Goal: Information Seeking & Learning: Check status

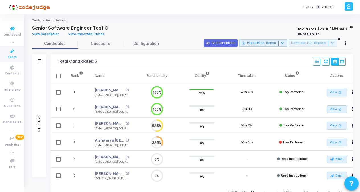
click at [11, 57] on span "Tests" at bounding box center [12, 57] width 9 height 5
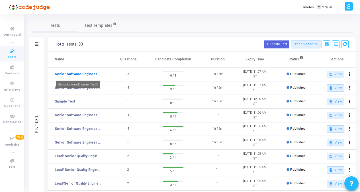
click at [97, 75] on link "Senior Software Engineer Test E" at bounding box center [78, 73] width 47 height 5
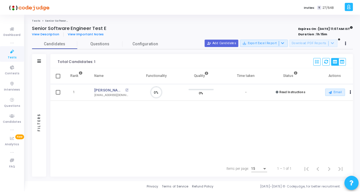
scroll to position [3, 2]
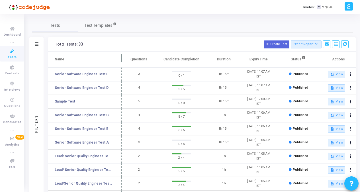
drag, startPoint x: 109, startPoint y: 57, endPoint x: 121, endPoint y: 57, distance: 12.0
click at [121, 57] on span at bounding box center [122, 60] width 6 height 16
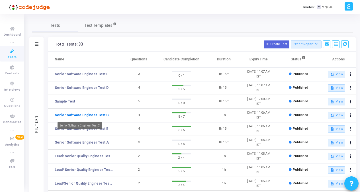
click at [94, 114] on link "Senior Software Engineer Test C" at bounding box center [82, 114] width 54 height 5
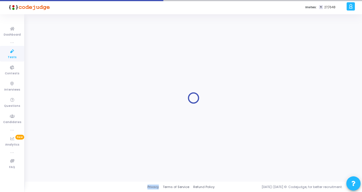
click at [94, 114] on div at bounding box center [193, 97] width 323 height 159
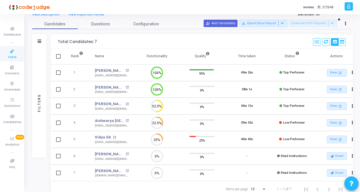
scroll to position [28, 0]
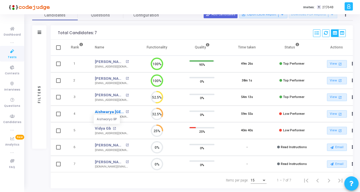
click at [107, 112] on link "Aishwarya [GEOGRAPHIC_DATA]" at bounding box center [109, 112] width 29 height 6
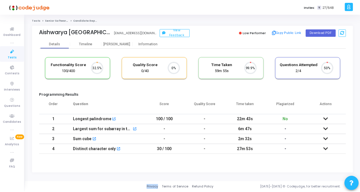
scroll to position [12, 14]
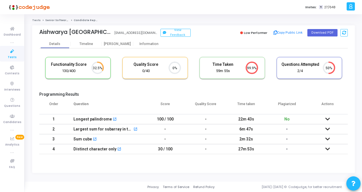
click at [332, 119] on td at bounding box center [327, 119] width 41 height 10
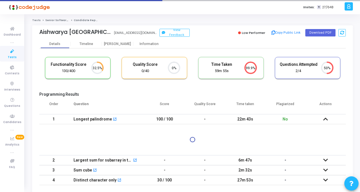
click at [326, 120] on icon at bounding box center [325, 119] width 5 height 4
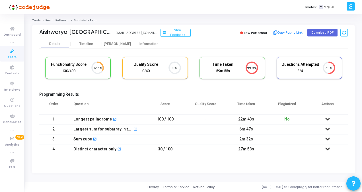
click at [330, 126] on td at bounding box center [327, 129] width 41 height 10
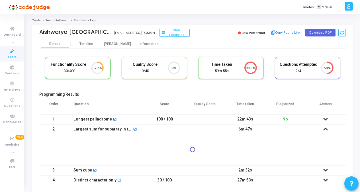
click at [327, 130] on icon at bounding box center [325, 129] width 5 height 4
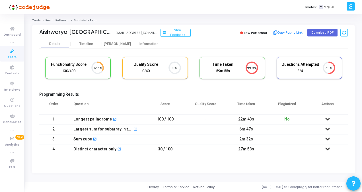
click at [330, 141] on td at bounding box center [327, 139] width 41 height 10
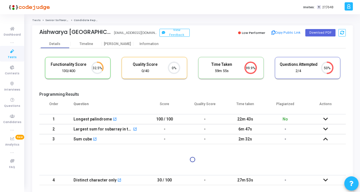
click at [327, 138] on icon at bounding box center [325, 139] width 5 height 4
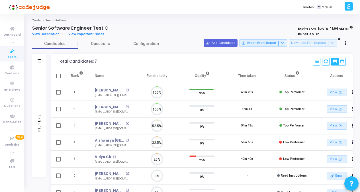
scroll to position [12, 14]
click at [104, 158] on link "Vidya Gb" at bounding box center [103, 157] width 16 height 6
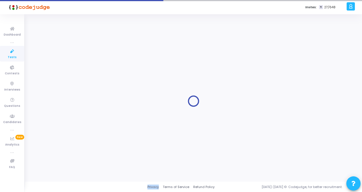
click at [104, 158] on div at bounding box center [193, 101] width 323 height 159
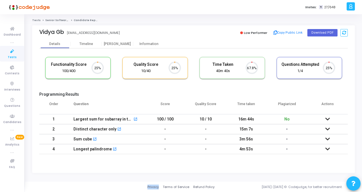
scroll to position [12, 14]
click at [316, 32] on button "Download PDF" at bounding box center [322, 32] width 30 height 7
click at [302, 71] on div "1/4" at bounding box center [300, 70] width 38 height 5
click at [327, 120] on icon at bounding box center [327, 119] width 5 height 4
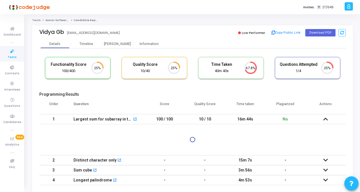
click at [60, 67] on h5 "Functionality Score" at bounding box center [69, 64] width 38 height 5
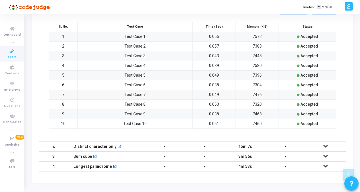
scroll to position [189, 0]
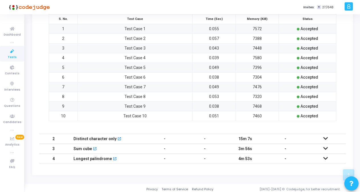
click at [322, 136] on td at bounding box center [325, 139] width 40 height 10
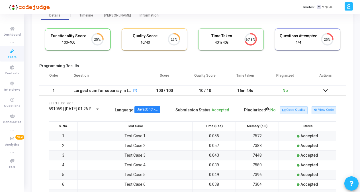
scroll to position [23, 0]
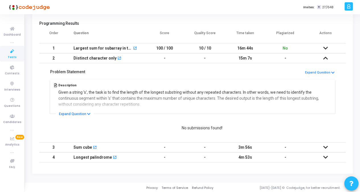
click at [325, 146] on icon at bounding box center [325, 147] width 5 height 4
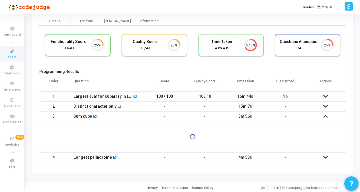
click at [325, 155] on icon at bounding box center [325, 157] width 5 height 4
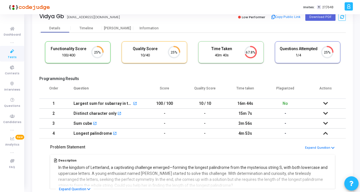
scroll to position [28, 0]
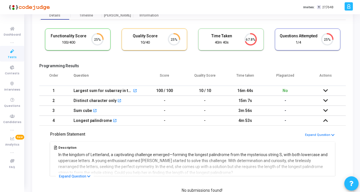
click at [326, 102] on icon at bounding box center [325, 100] width 5 height 4
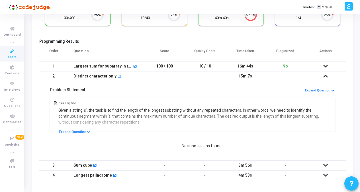
scroll to position [57, 0]
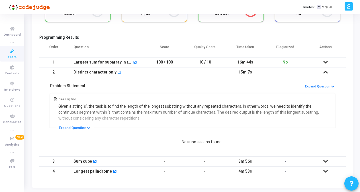
click at [324, 162] on icon at bounding box center [325, 161] width 5 height 4
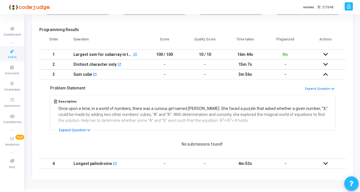
scroll to position [71, 0]
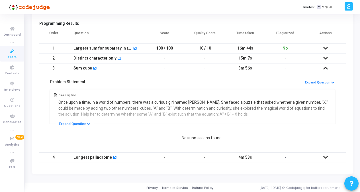
click at [326, 155] on icon at bounding box center [325, 157] width 5 height 4
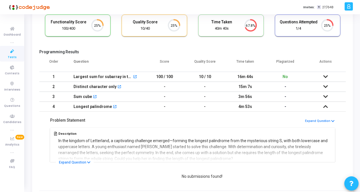
scroll to position [0, 0]
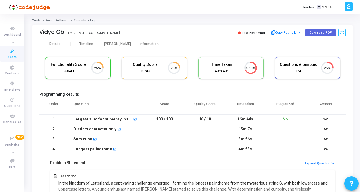
click at [326, 118] on icon at bounding box center [325, 119] width 5 height 4
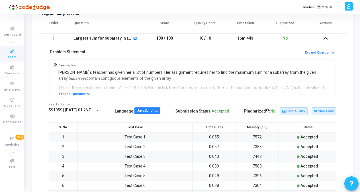
scroll to position [85, 0]
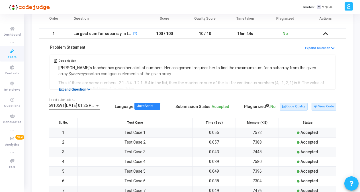
click at [89, 88] on icon at bounding box center [88, 90] width 3 height 4
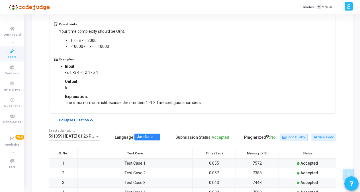
scroll to position [334, 0]
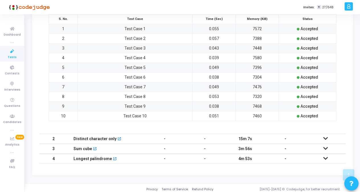
click at [324, 137] on icon at bounding box center [325, 138] width 5 height 4
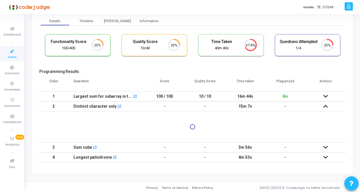
scroll to position [71, 0]
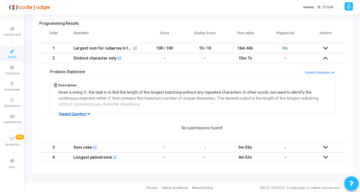
click at [88, 113] on icon at bounding box center [88, 114] width 3 height 4
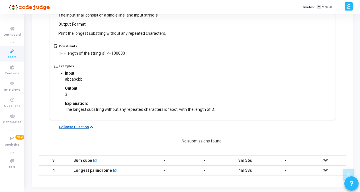
scroll to position [191, 0]
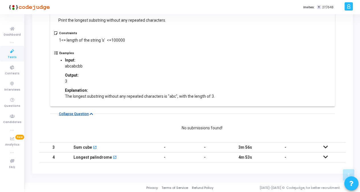
click at [326, 146] on icon at bounding box center [325, 147] width 5 height 4
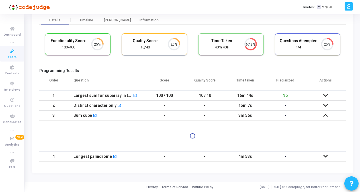
scroll to position [20, 0]
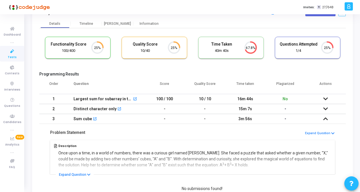
click at [324, 99] on icon at bounding box center [325, 99] width 5 height 4
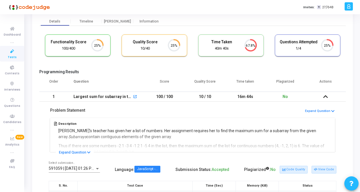
scroll to position [0, 0]
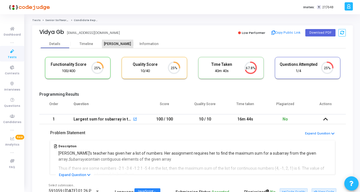
click at [112, 42] on div "[PERSON_NAME]" at bounding box center [117, 44] width 31 height 4
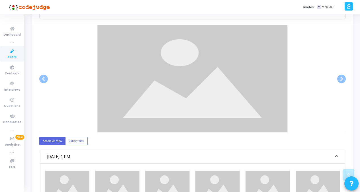
scroll to position [114, 0]
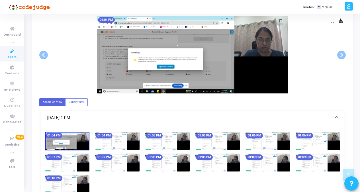
click at [129, 138] on img at bounding box center [117, 141] width 44 height 18
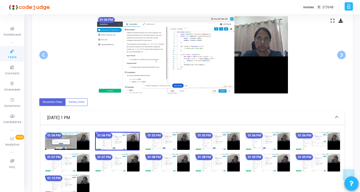
click at [174, 139] on img at bounding box center [167, 141] width 44 height 18
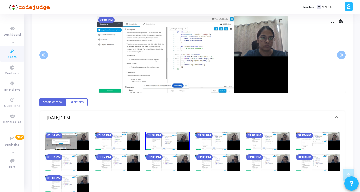
click at [229, 139] on img at bounding box center [217, 141] width 44 height 18
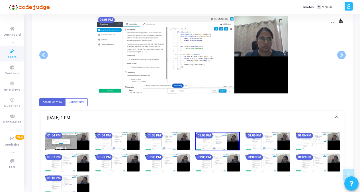
click at [81, 165] on img at bounding box center [67, 162] width 44 height 18
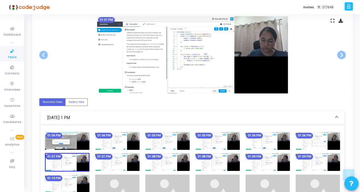
click at [180, 161] on img at bounding box center [167, 162] width 44 height 18
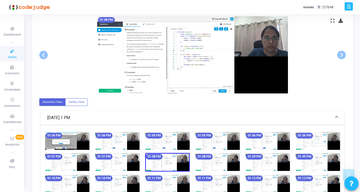
click at [233, 161] on img at bounding box center [217, 162] width 44 height 18
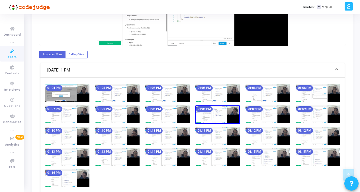
scroll to position [171, 0]
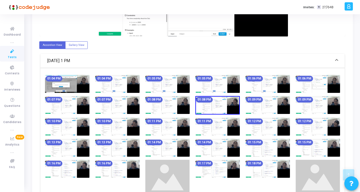
click at [283, 142] on img at bounding box center [267, 148] width 44 height 18
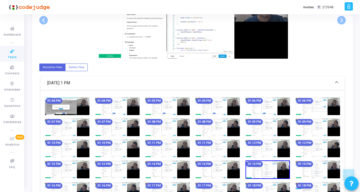
scroll to position [228, 0]
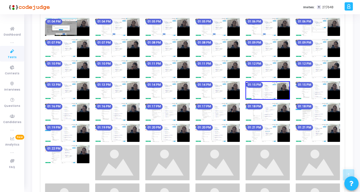
click at [334, 134] on img at bounding box center [317, 133] width 44 height 18
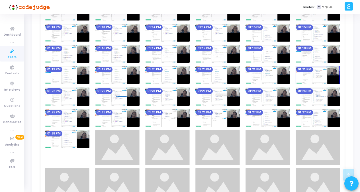
scroll to position [302, 0]
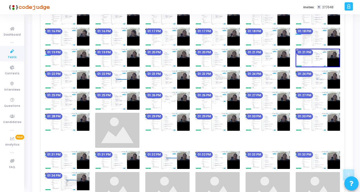
click at [236, 104] on img at bounding box center [217, 101] width 44 height 18
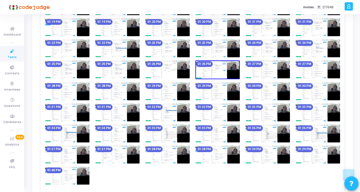
scroll to position [369, 0]
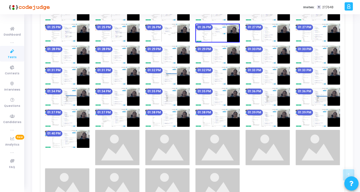
click at [135, 119] on img at bounding box center [117, 118] width 44 height 18
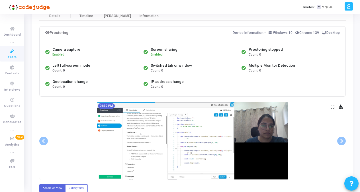
scroll to position [170, 0]
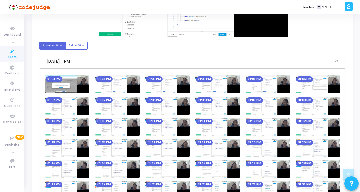
click at [81, 85] on img at bounding box center [67, 84] width 44 height 18
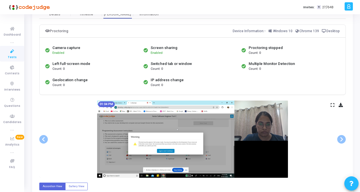
scroll to position [0, 0]
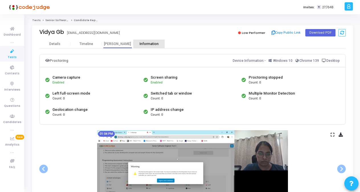
click at [151, 42] on div "Information" at bounding box center [148, 44] width 31 height 4
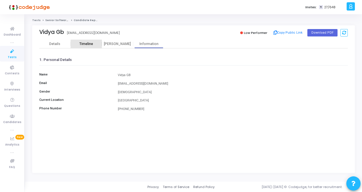
click at [92, 45] on div "Timeline" at bounding box center [86, 44] width 14 height 4
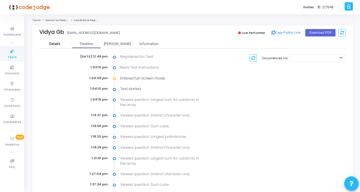
click at [57, 43] on div "Details" at bounding box center [54, 44] width 11 height 4
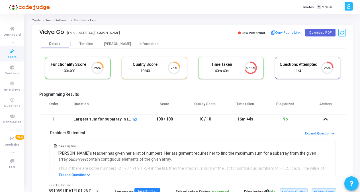
scroll to position [85, 0]
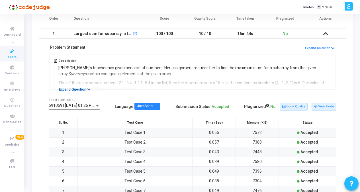
click at [86, 89] on button "Expand Question" at bounding box center [75, 90] width 38 height 6
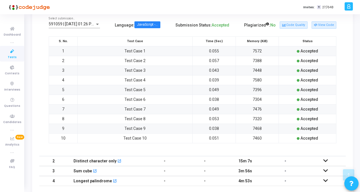
scroll to position [334, 0]
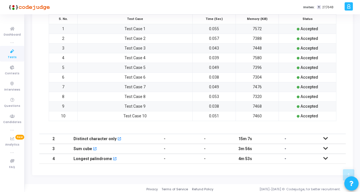
click at [325, 137] on icon at bounding box center [325, 138] width 5 height 4
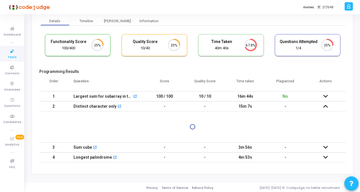
scroll to position [71, 0]
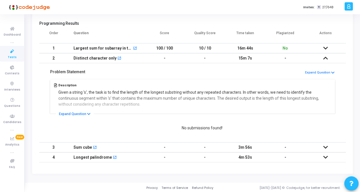
click at [325, 146] on icon at bounding box center [325, 147] width 5 height 4
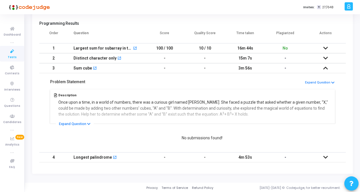
click at [327, 155] on icon at bounding box center [325, 157] width 5 height 4
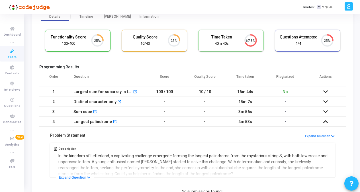
scroll to position [0, 0]
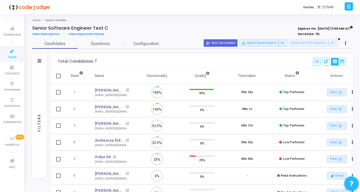
scroll to position [12, 14]
click at [4, 54] on link "Tests" at bounding box center [12, 54] width 24 height 16
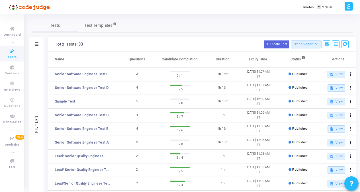
drag, startPoint x: 108, startPoint y: 56, endPoint x: 120, endPoint y: 55, distance: 12.0
click at [119, 55] on span at bounding box center [119, 60] width 6 height 16
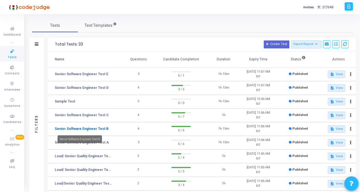
click at [99, 129] on link "Senior Software Engineer Test B" at bounding box center [82, 128] width 54 height 5
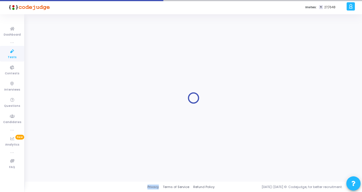
click at [99, 129] on div at bounding box center [193, 97] width 323 height 159
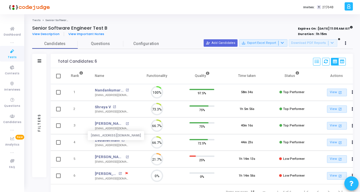
scroll to position [3, 2]
click at [172, 28] on div "Senior Software Engineer Test B" at bounding box center [128, 28] width 192 height 6
click at [10, 54] on icon at bounding box center [12, 51] width 12 height 7
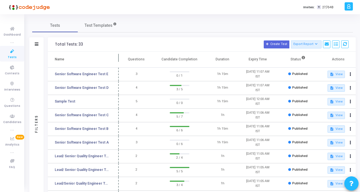
drag, startPoint x: 109, startPoint y: 56, endPoint x: 118, endPoint y: 56, distance: 9.1
click at [118, 56] on span at bounding box center [119, 60] width 6 height 16
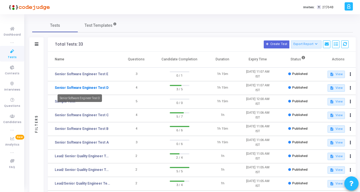
click at [83, 88] on link "Senior Software Engineer Test D" at bounding box center [82, 87] width 54 height 5
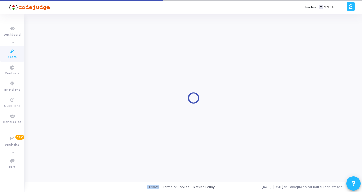
click at [83, 88] on div at bounding box center [193, 97] width 323 height 159
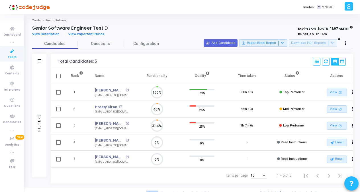
scroll to position [3, 2]
click at [11, 53] on icon at bounding box center [12, 51] width 12 height 7
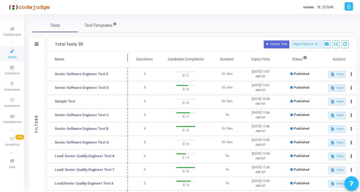
drag, startPoint x: 108, startPoint y: 56, endPoint x: 129, endPoint y: 57, distance: 20.5
click at [129, 57] on span at bounding box center [128, 60] width 6 height 16
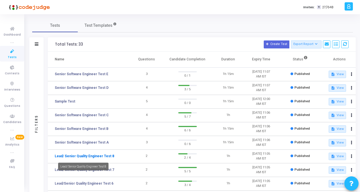
click at [101, 155] on link "Lead/ Senior Quality Engineer Test 8" at bounding box center [84, 155] width 59 height 5
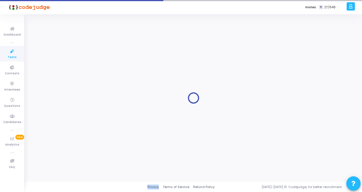
click at [101, 155] on div at bounding box center [193, 97] width 323 height 159
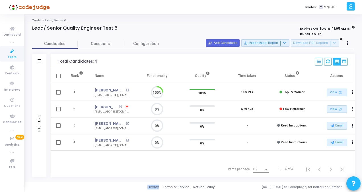
scroll to position [3, 2]
drag, startPoint x: 101, startPoint y: 155, endPoint x: 87, endPoint y: 167, distance: 18.8
click at [87, 167] on div "Items per page: 15 1 – 4 of 4" at bounding box center [202, 169] width 295 height 16
click at [17, 54] on icon at bounding box center [12, 51] width 12 height 7
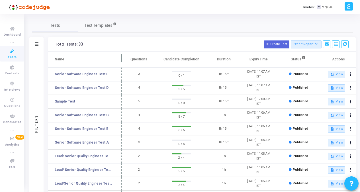
drag, startPoint x: 109, startPoint y: 57, endPoint x: 123, endPoint y: 58, distance: 13.4
click at [122, 58] on span at bounding box center [122, 60] width 6 height 16
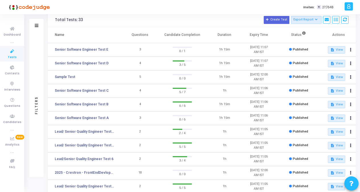
scroll to position [57, 0]
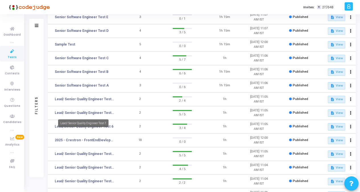
click at [88, 116] on mat-tooltip-component "Lead/ Senior Quality Engineer Test 7" at bounding box center [83, 123] width 58 height 16
click at [89, 113] on link "Lead/ Senior Quality Engineer Test 7" at bounding box center [84, 112] width 59 height 5
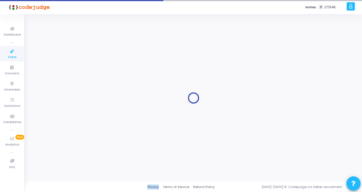
click at [89, 113] on div at bounding box center [193, 97] width 323 height 159
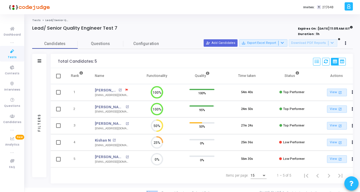
click at [11, 53] on icon at bounding box center [12, 51] width 12 height 7
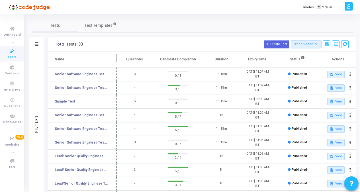
drag, startPoint x: 108, startPoint y: 57, endPoint x: 120, endPoint y: 56, distance: 11.7
click at [120, 56] on span at bounding box center [117, 60] width 6 height 16
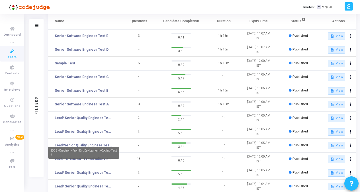
scroll to position [57, 0]
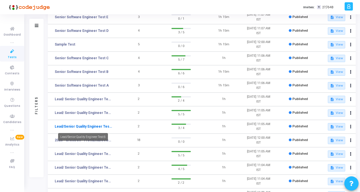
click at [99, 124] on link "Lead/Senior Quality Engineer Test 6" at bounding box center [84, 126] width 58 height 5
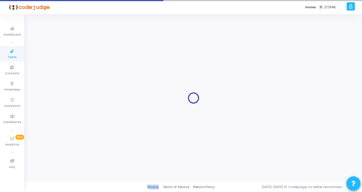
click at [99, 124] on div at bounding box center [193, 97] width 323 height 159
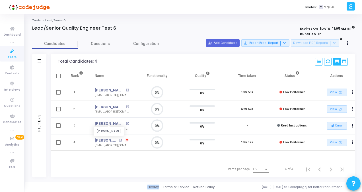
scroll to position [3, 2]
click at [6, 51] on link "Tests" at bounding box center [12, 54] width 24 height 16
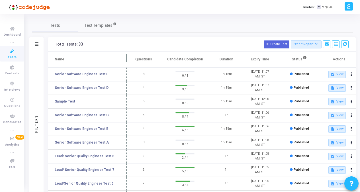
drag, startPoint x: 110, startPoint y: 57, endPoint x: 128, endPoint y: 57, distance: 17.4
click at [128, 57] on span at bounding box center [127, 60] width 6 height 16
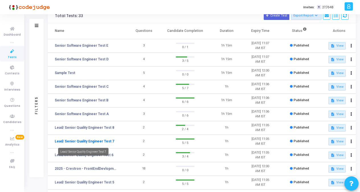
click at [106, 141] on link "Lead/ Senior Quality Engineer Test 7" at bounding box center [84, 141] width 59 height 5
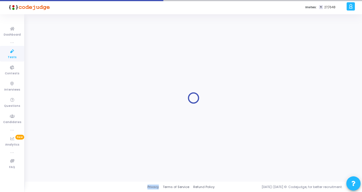
click at [106, 141] on div at bounding box center [193, 97] width 323 height 159
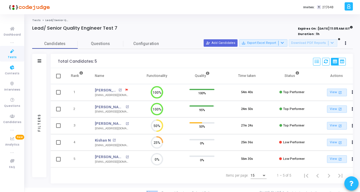
click at [12, 56] on span "Tests" at bounding box center [12, 57] width 9 height 5
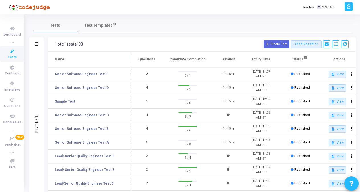
drag, startPoint x: 109, startPoint y: 57, endPoint x: 130, endPoint y: 57, distance: 20.8
click at [130, 57] on span at bounding box center [131, 60] width 6 height 16
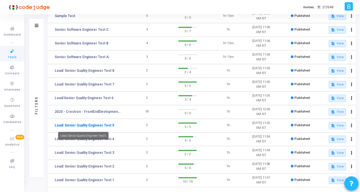
click at [99, 125] on link "Lead/ Senior Quality Engineer Test 5" at bounding box center [84, 125] width 59 height 5
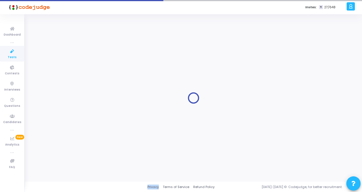
click at [99, 125] on div at bounding box center [193, 97] width 323 height 159
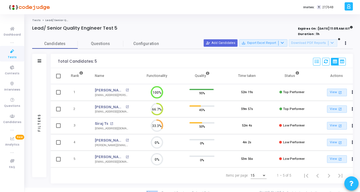
click at [4, 54] on link "Tests" at bounding box center [12, 54] width 24 height 16
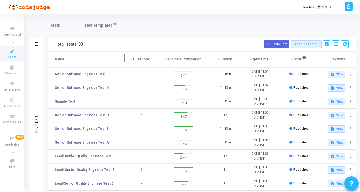
drag, startPoint x: 109, startPoint y: 56, endPoint x: 126, endPoint y: 59, distance: 16.9
click at [125, 56] on span at bounding box center [125, 60] width 6 height 16
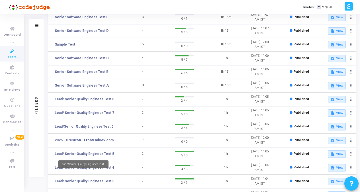
click at [99, 168] on mat-tooltip-component "Lead/ Senior Quality Engineer Test 5" at bounding box center [83, 164] width 58 height 16
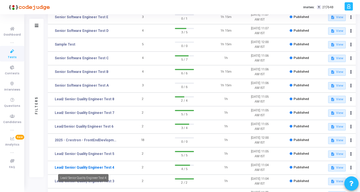
click at [98, 166] on link "Lead/ Senior Quality Engineer Test 4" at bounding box center [84, 167] width 59 height 5
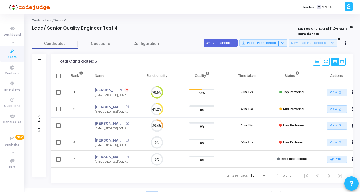
click at [7, 55] on link "Tests" at bounding box center [12, 54] width 24 height 16
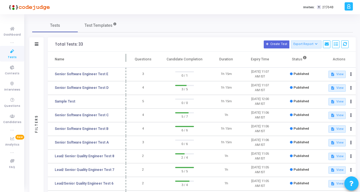
drag, startPoint x: 109, startPoint y: 57, endPoint x: 125, endPoint y: 57, distance: 16.5
click at [125, 57] on span at bounding box center [126, 60] width 6 height 16
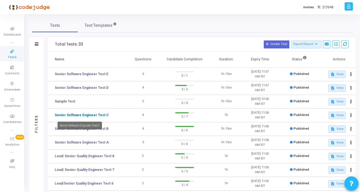
click at [85, 113] on link "Senior Software Engineer Test C" at bounding box center [82, 114] width 54 height 5
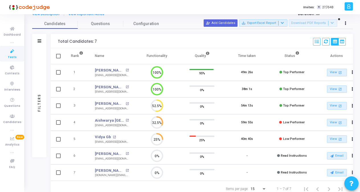
scroll to position [40, 0]
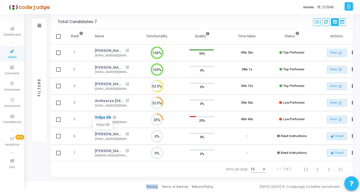
click at [104, 116] on link "Vidya Gb" at bounding box center [103, 117] width 16 height 6
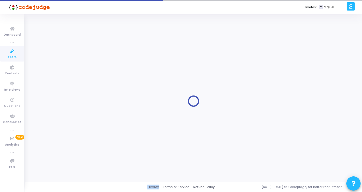
click at [104, 116] on div at bounding box center [193, 101] width 323 height 159
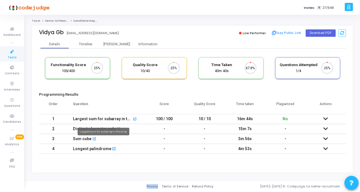
scroll to position [12, 14]
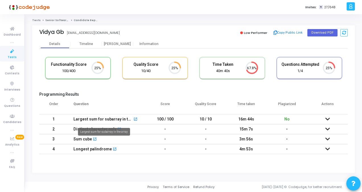
drag, startPoint x: 104, startPoint y: 116, endPoint x: 195, endPoint y: 83, distance: 96.9
click at [195, 83] on div "Functionality Score 100/400 25% Quality Score 10/40 25% Time Taken calculated o…" at bounding box center [193, 70] width 309 height 33
click at [327, 137] on icon at bounding box center [327, 139] width 5 height 4
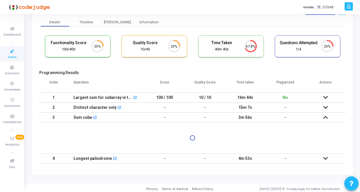
scroll to position [23, 0]
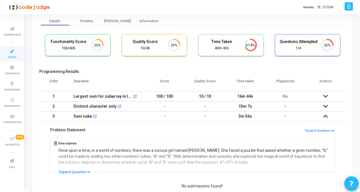
click at [323, 116] on icon at bounding box center [325, 116] width 5 height 4
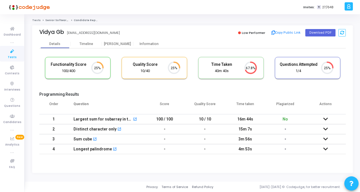
scroll to position [0, 0]
click at [330, 148] on td at bounding box center [327, 149] width 41 height 10
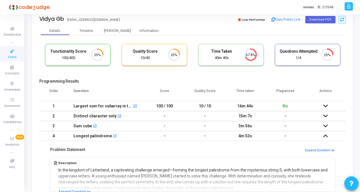
scroll to position [13, 0]
click at [109, 76] on cj-candidate-results "Functionality Score 100/400 25% Quality Score 10/40 25% Time Taken calculated o…" at bounding box center [192, 132] width 306 height 182
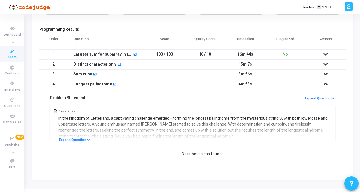
scroll to position [71, 0]
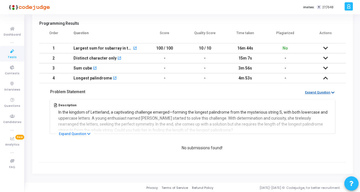
click at [330, 92] on button "Expand Question" at bounding box center [320, 92] width 30 height 5
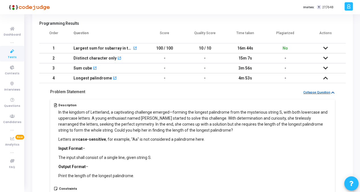
scroll to position [0, 0]
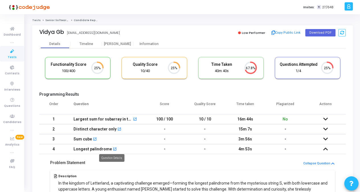
click at [113, 147] on mat-icon "open_in_new" at bounding box center [115, 149] width 4 height 4
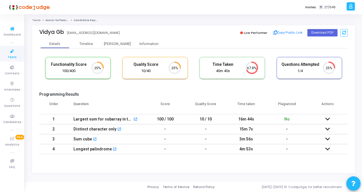
click at [13, 54] on icon at bounding box center [12, 51] width 12 height 7
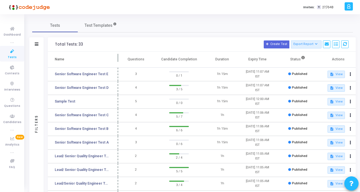
drag, startPoint x: 110, startPoint y: 58, endPoint x: 118, endPoint y: 58, distance: 8.5
click at [118, 58] on span at bounding box center [118, 60] width 6 height 16
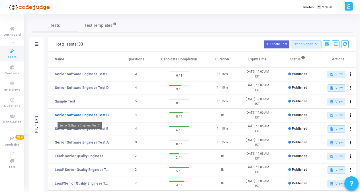
click at [89, 114] on link "Senior Software Engineer Test C" at bounding box center [82, 114] width 54 height 5
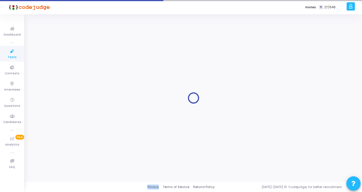
click at [89, 114] on div at bounding box center [193, 97] width 323 height 159
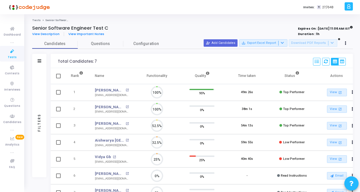
scroll to position [12, 14]
click at [345, 44] on icon at bounding box center [345, 43] width 1 height 3
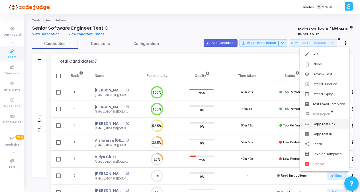
click at [315, 123] on button "link Copy Test Link" at bounding box center [325, 124] width 50 height 10
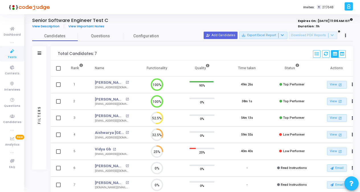
scroll to position [0, 0]
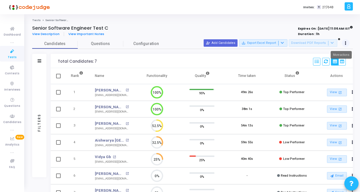
click at [347, 40] on button at bounding box center [346, 43] width 8 height 8
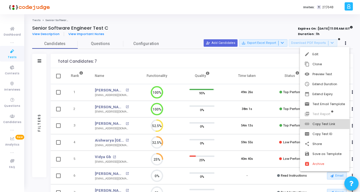
click at [320, 124] on button "link Copy Test Link" at bounding box center [325, 124] width 50 height 10
